Goal: Information Seeking & Learning: Learn about a topic

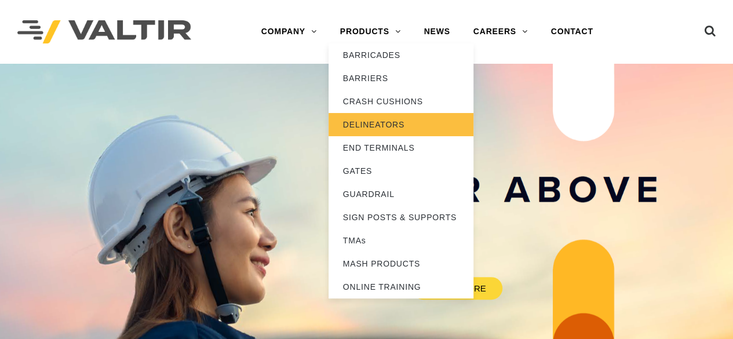
click at [394, 123] on link "DELINEATORS" at bounding box center [401, 124] width 145 height 23
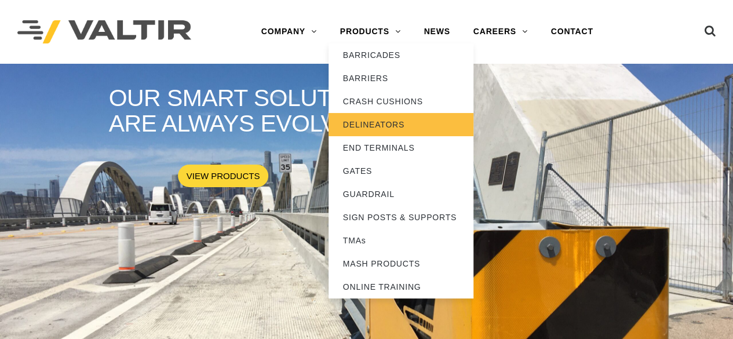
click at [371, 122] on link "DELINEATORS" at bounding box center [401, 124] width 145 height 23
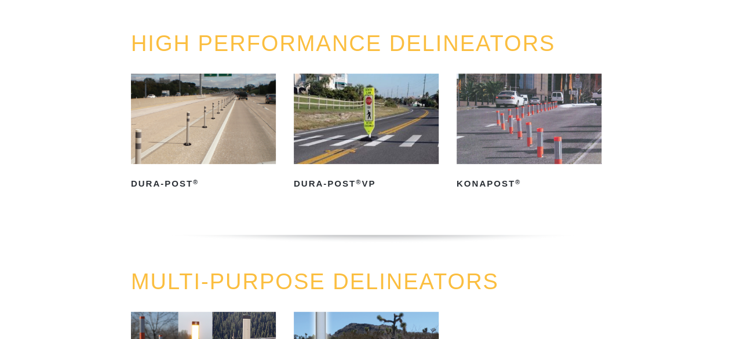
scroll to position [232, 0]
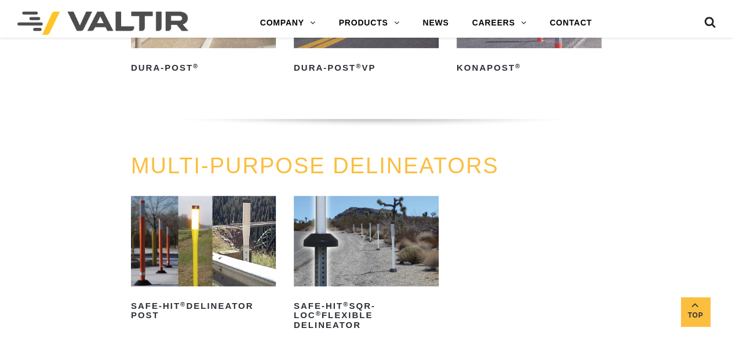
click at [233, 241] on img at bounding box center [203, 241] width 145 height 90
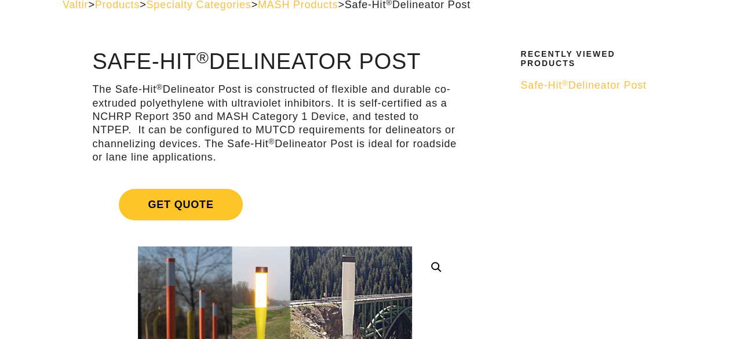
scroll to position [174, 0]
